Goal: Obtain resource: Obtain resource

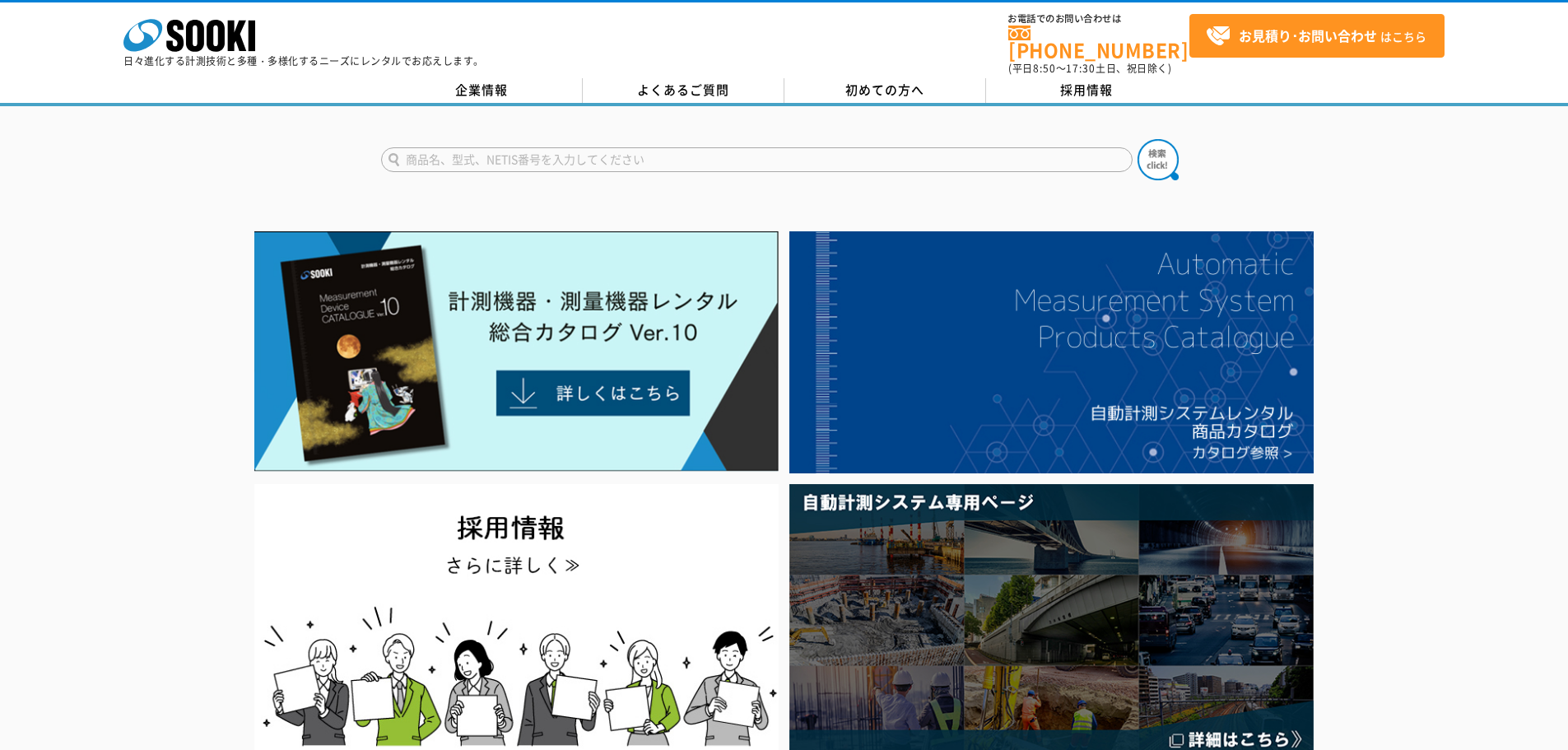
click at [522, 147] on input "text" at bounding box center [756, 159] width 751 height 25
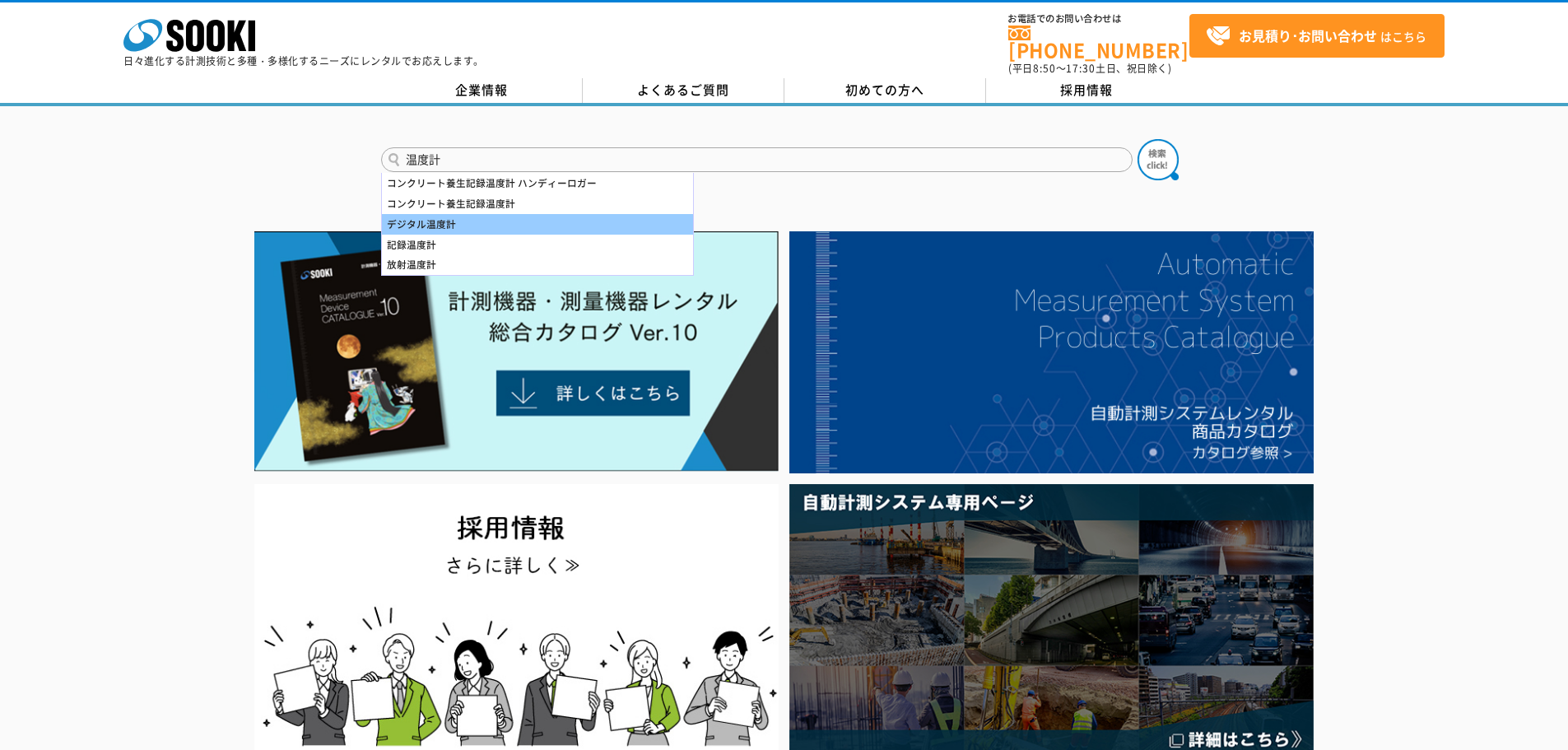
click at [456, 218] on div "デジタル温度計" at bounding box center [538, 225] width 311 height 21
type input "デジタル温度計"
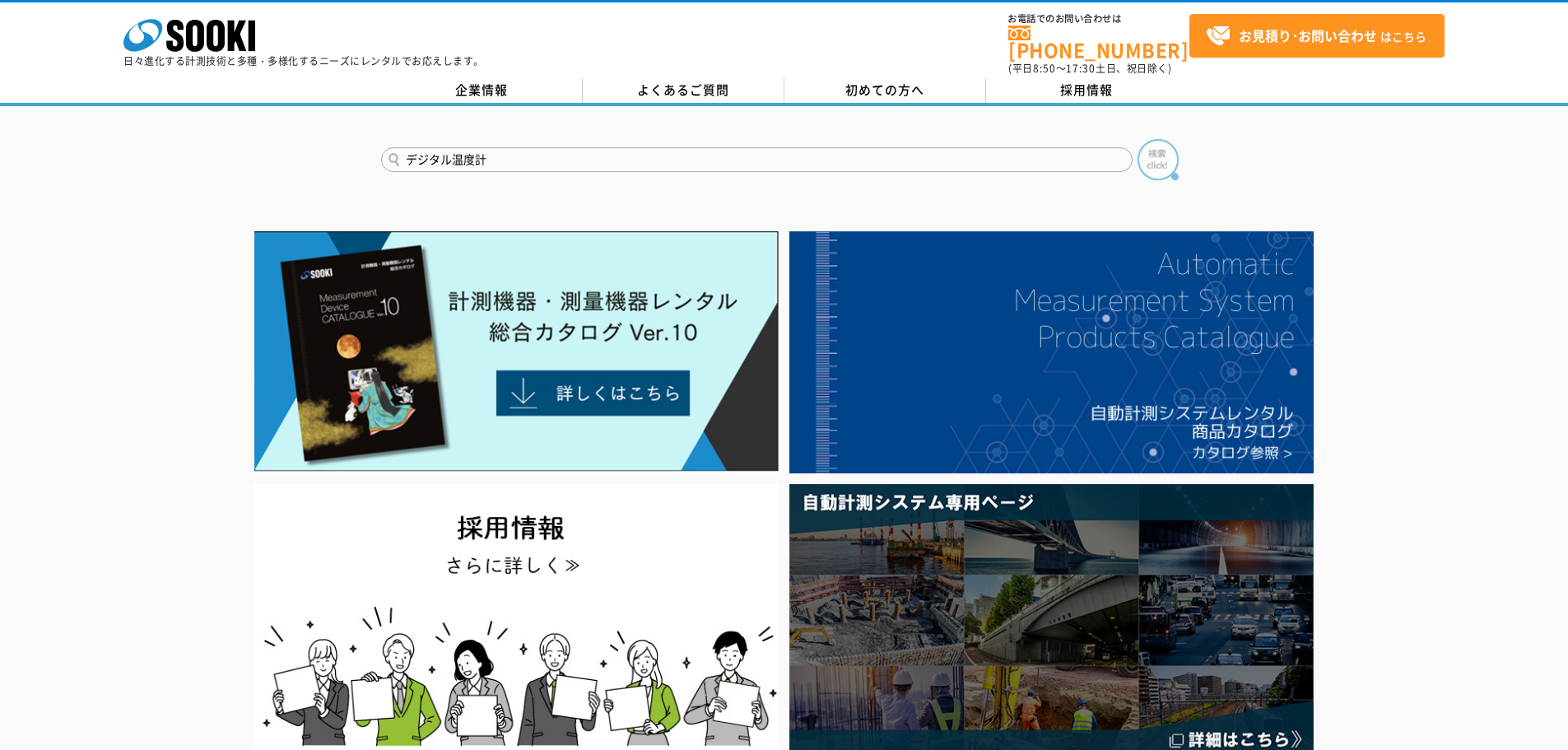
click at [1176, 148] on img at bounding box center [1158, 160] width 41 height 41
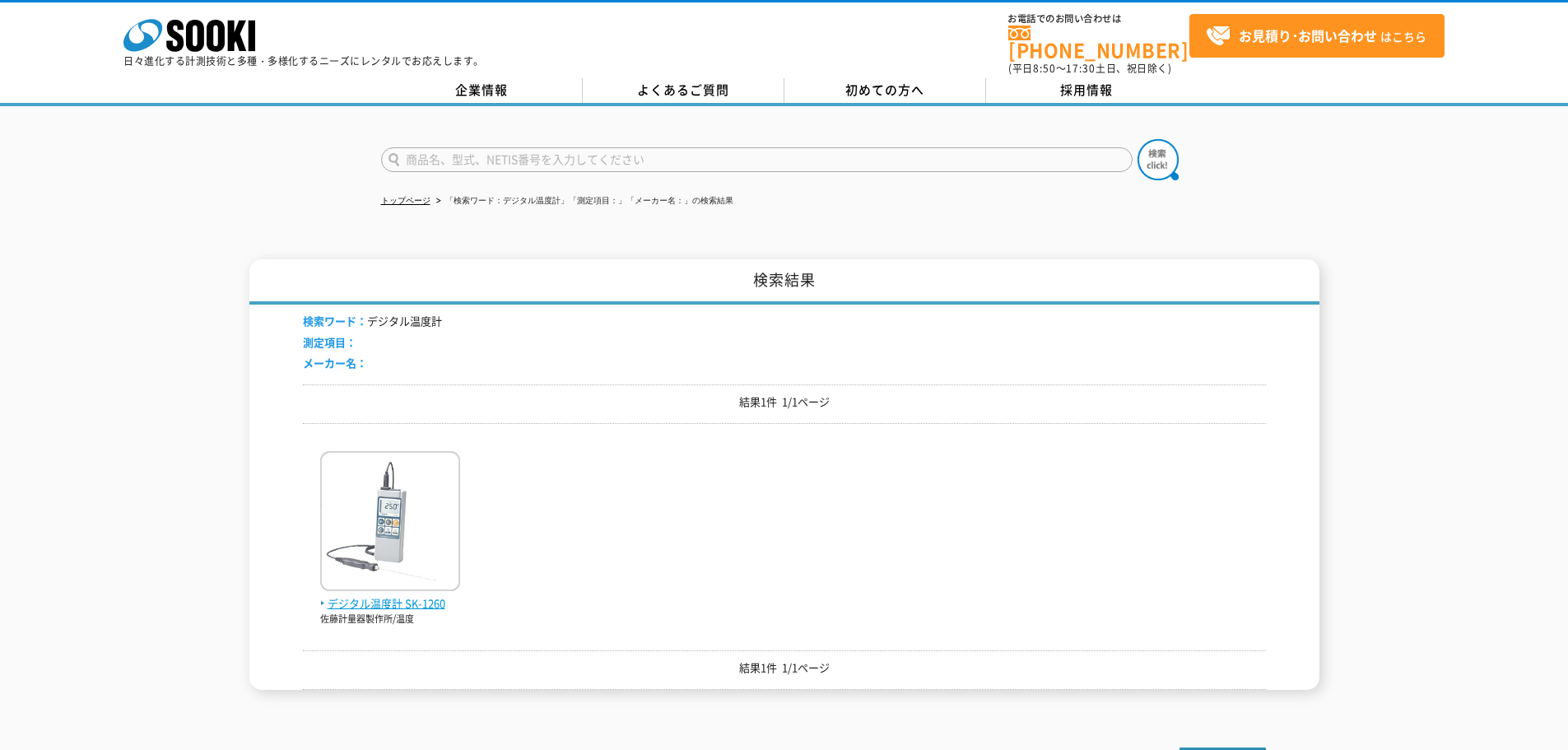
click at [439, 595] on span "デジタル温度計 SK-1260" at bounding box center [390, 604] width 140 height 17
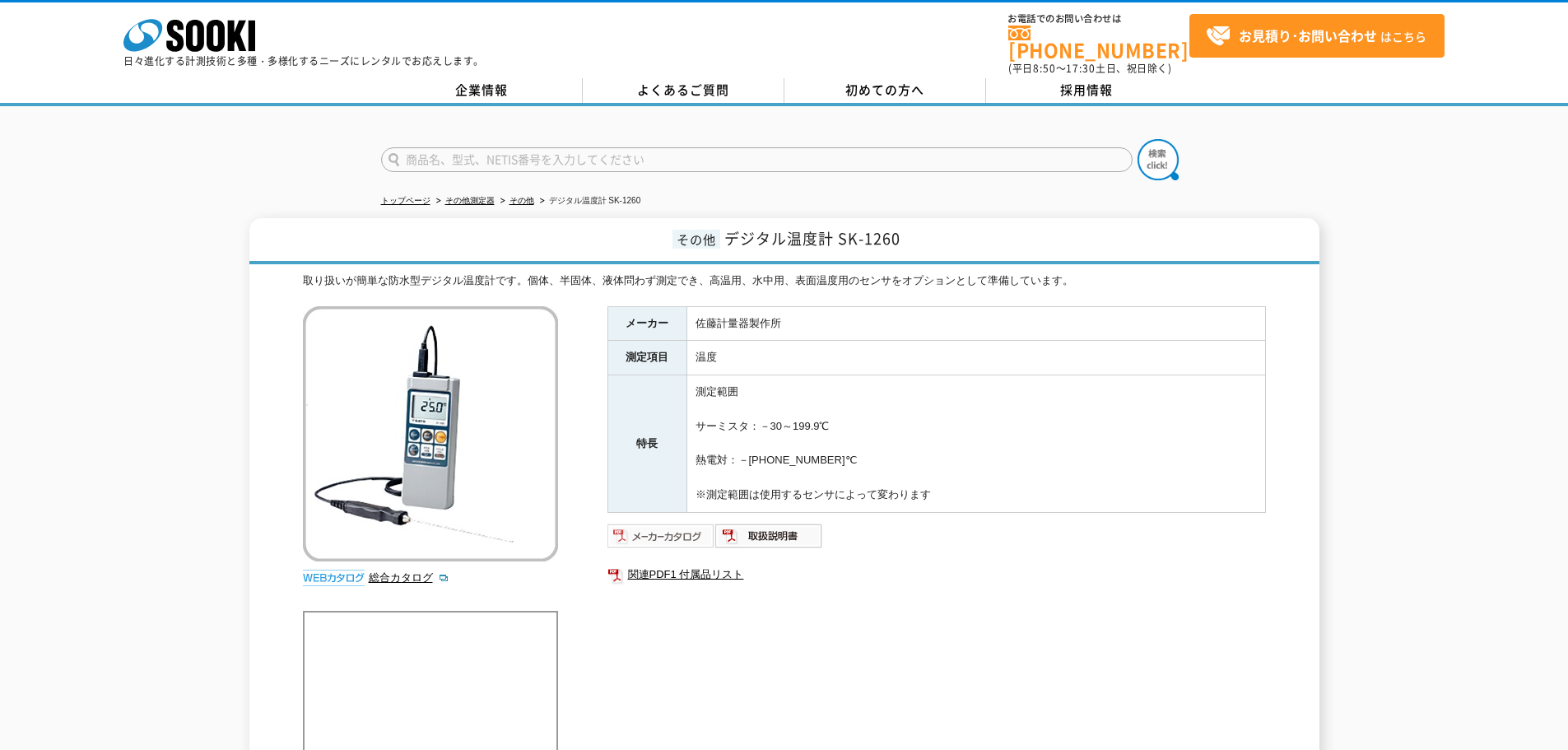
click at [639, 526] on img at bounding box center [661, 536] width 108 height 26
click at [711, 563] on link "関連PDF1 付属品リスト" at bounding box center [937, 574] width 659 height 22
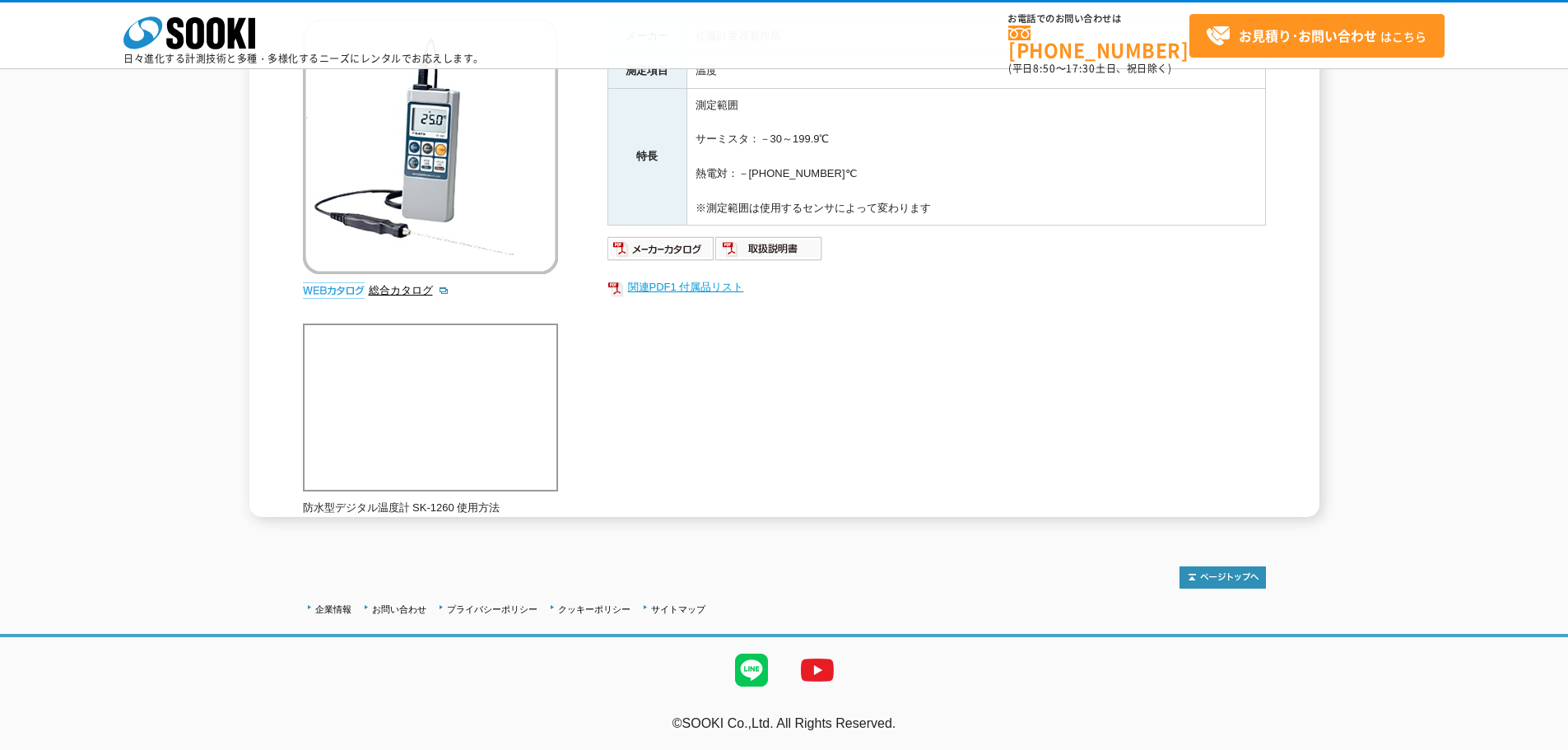
click at [672, 282] on link "関連PDF1 付属品リスト" at bounding box center [937, 287] width 659 height 22
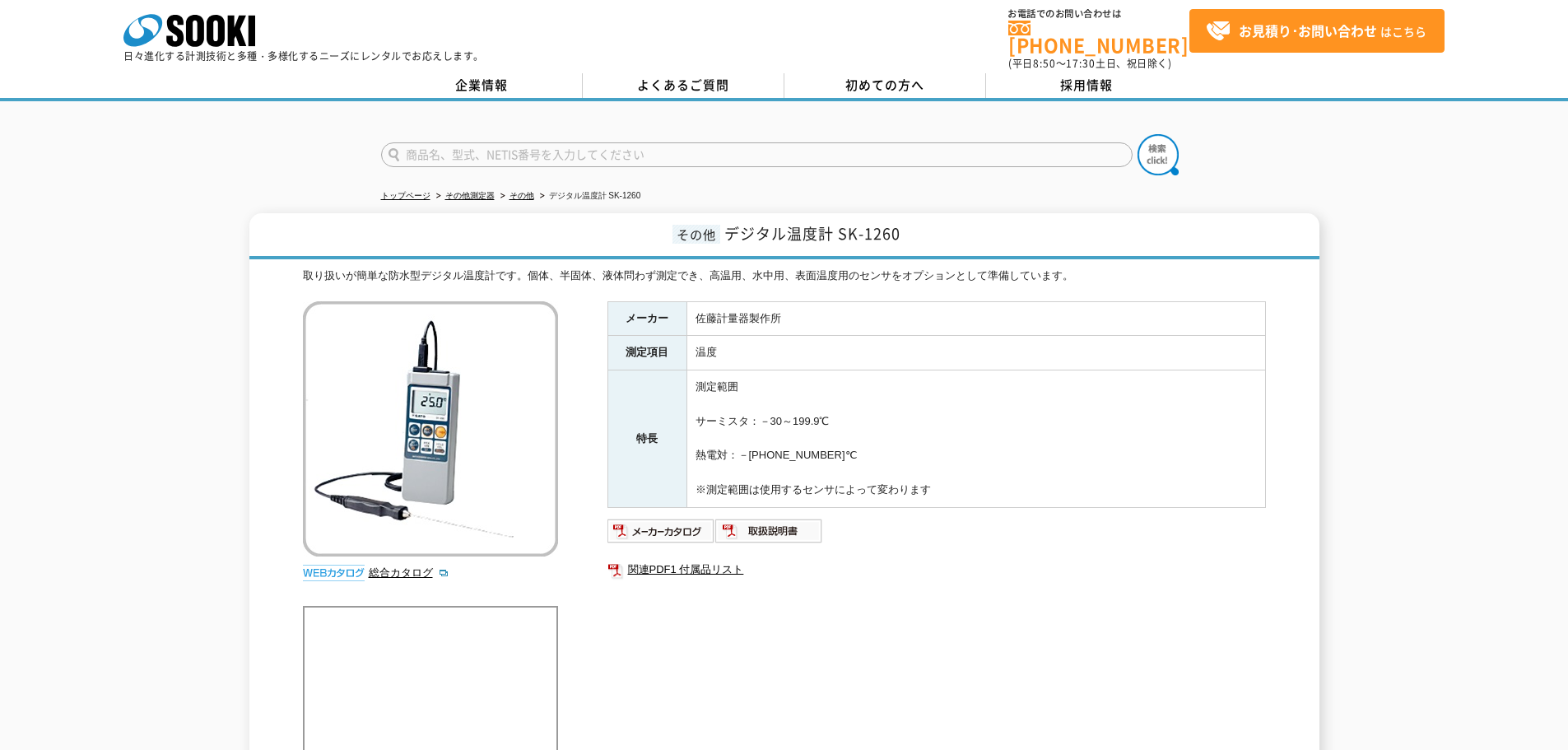
scroll to position [0, 0]
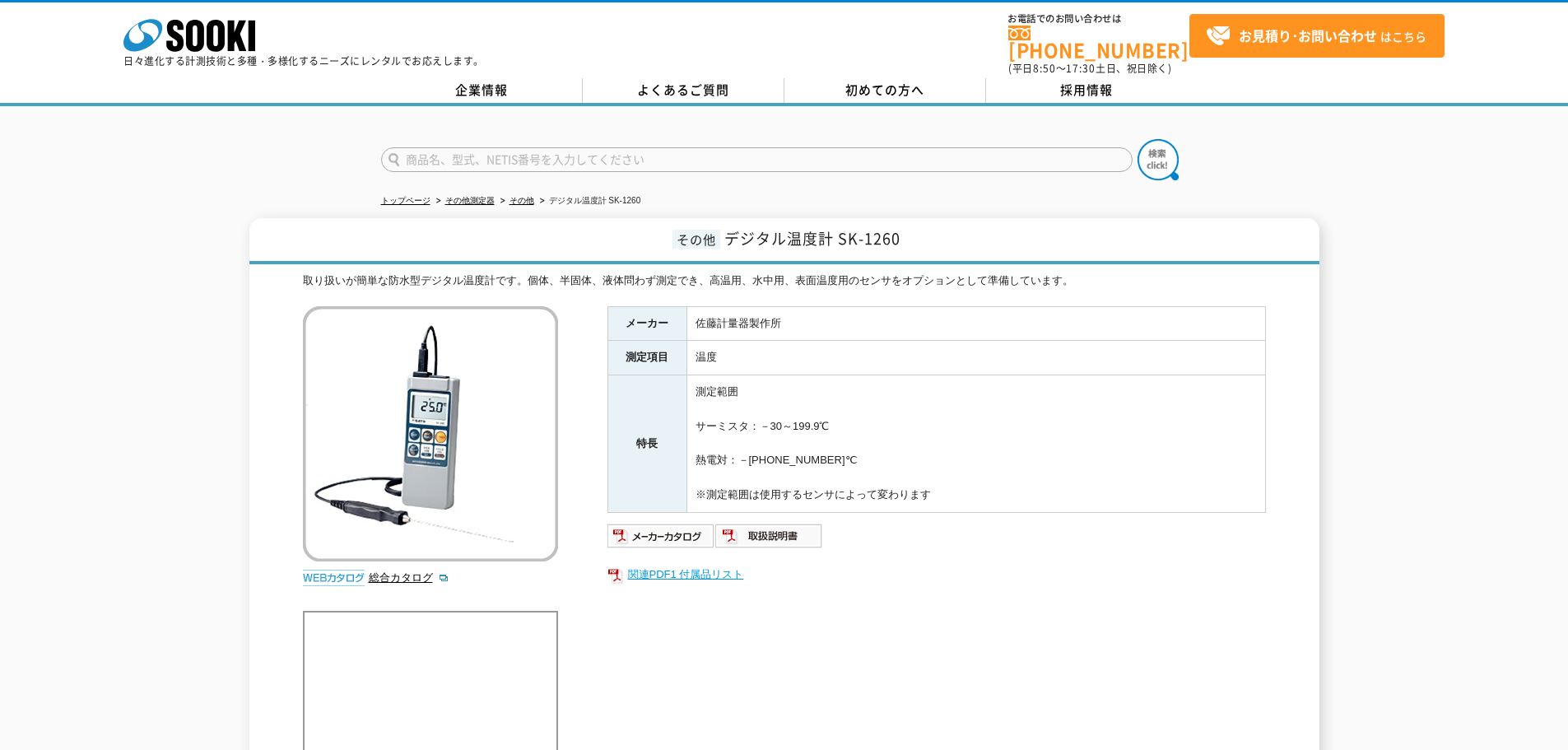
click at [658, 563] on link "関連PDF1 付属品リスト" at bounding box center [937, 574] width 659 height 22
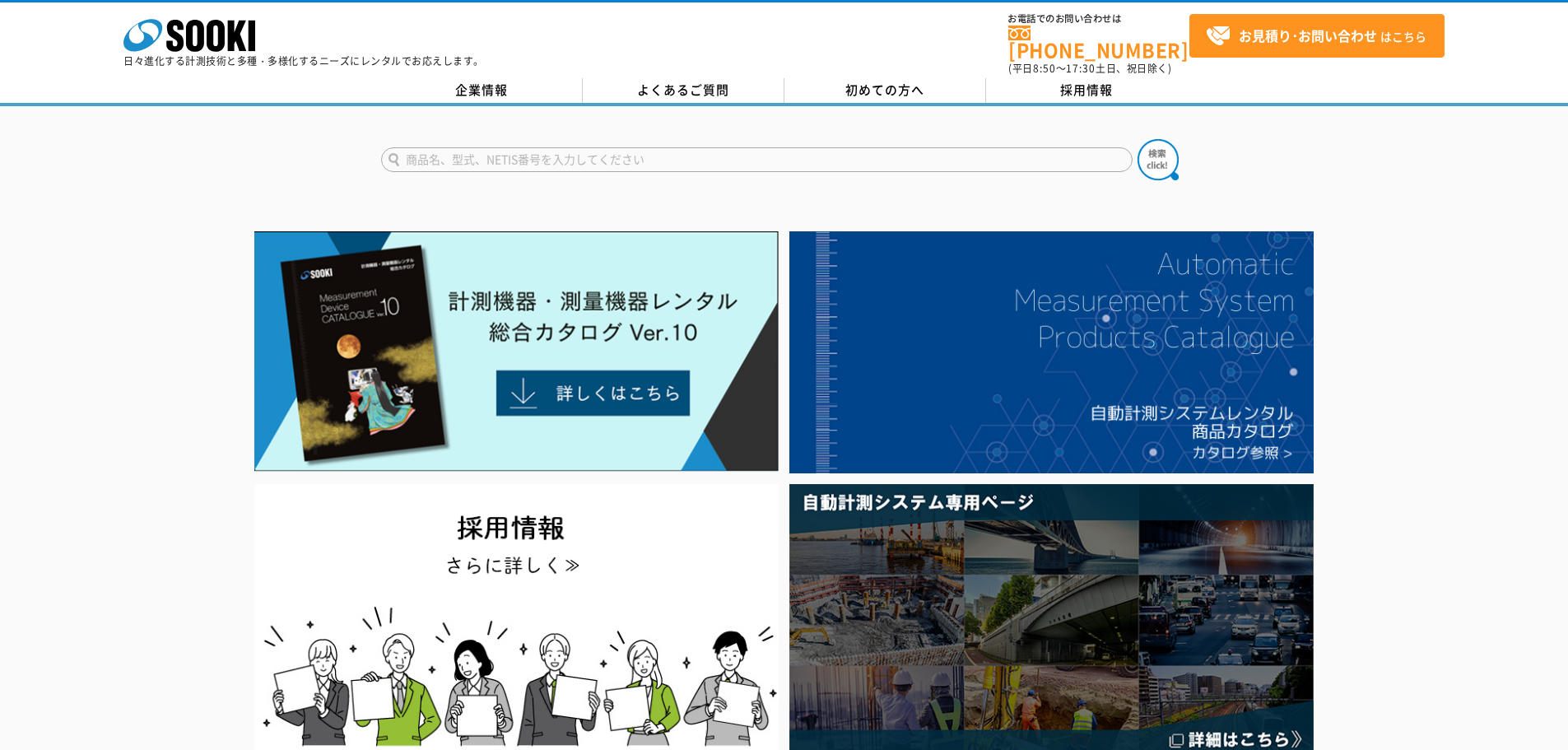
click at [440, 147] on input "text" at bounding box center [756, 159] width 751 height 25
type input "SKS"
click at [1138, 139] on button at bounding box center [1158, 160] width 41 height 41
